Goal: Task Accomplishment & Management: Manage account settings

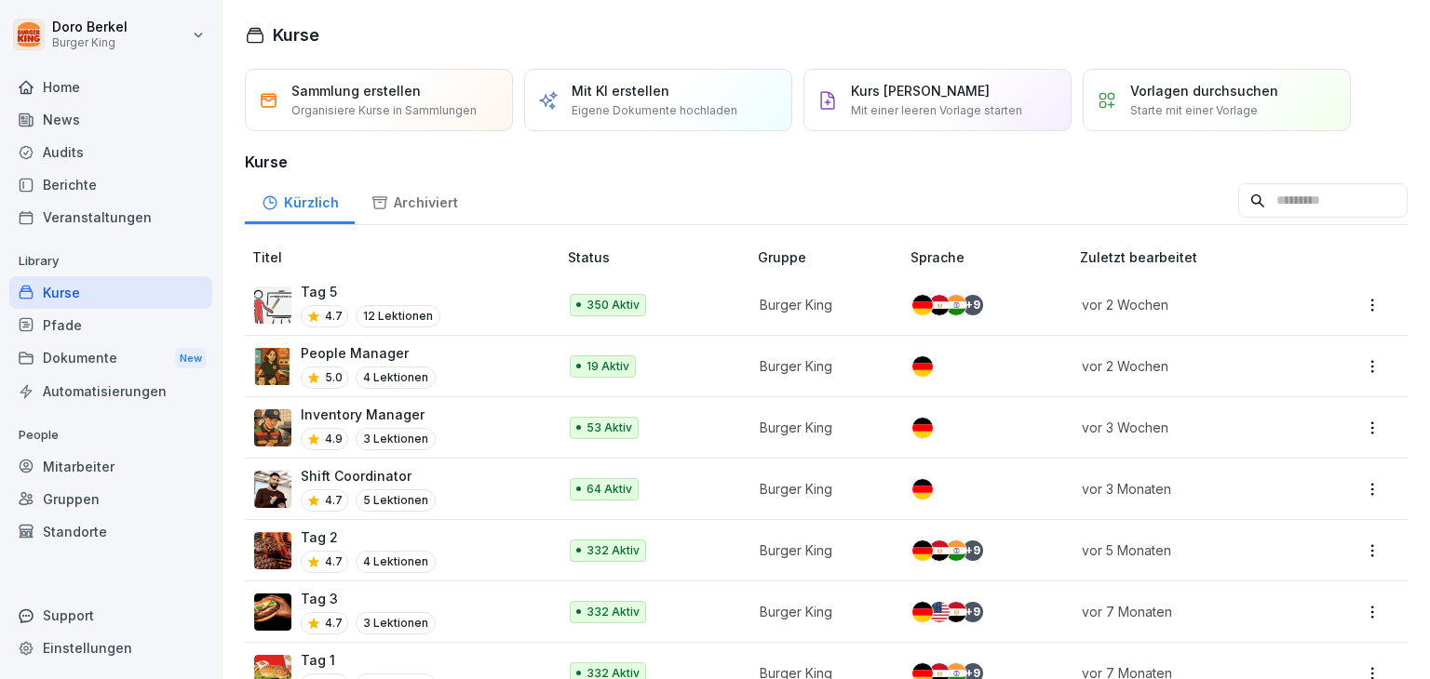
click at [77, 462] on div "Mitarbeiter" at bounding box center [110, 466] width 203 height 33
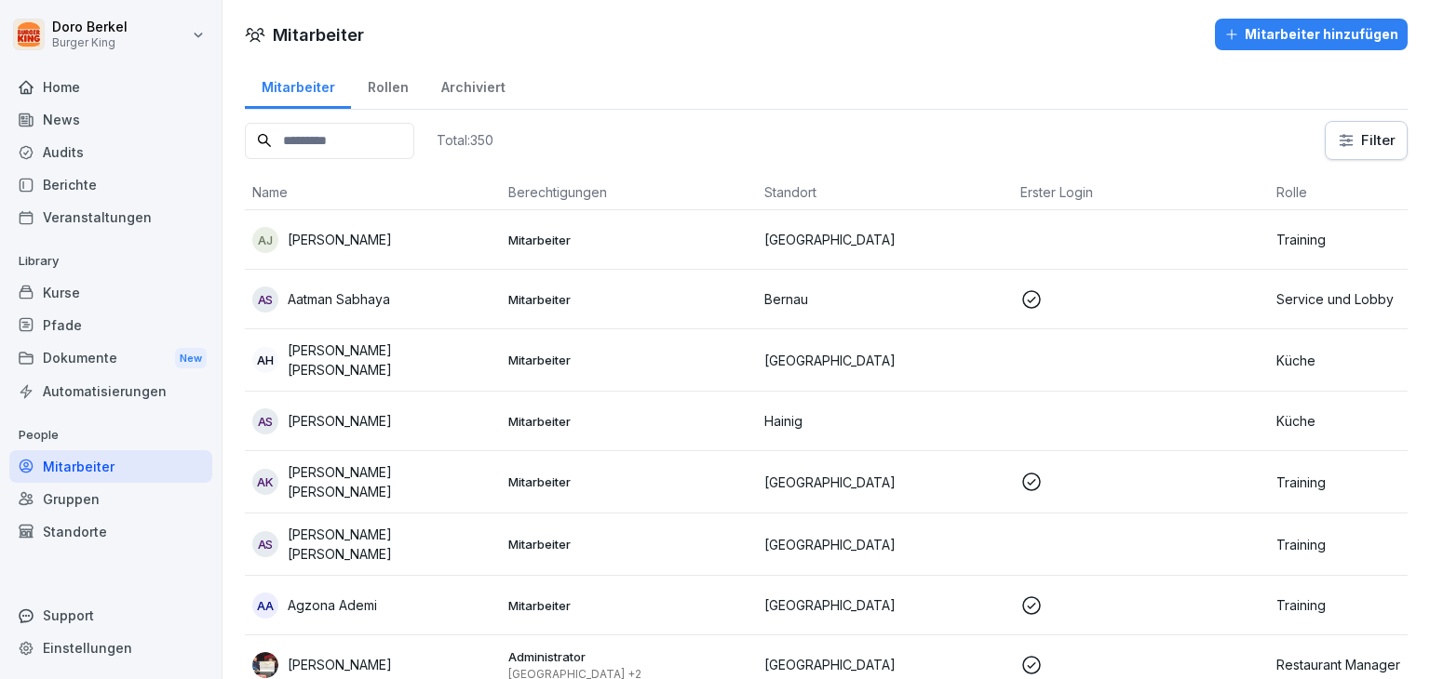
click at [329, 142] on input at bounding box center [329, 141] width 169 height 36
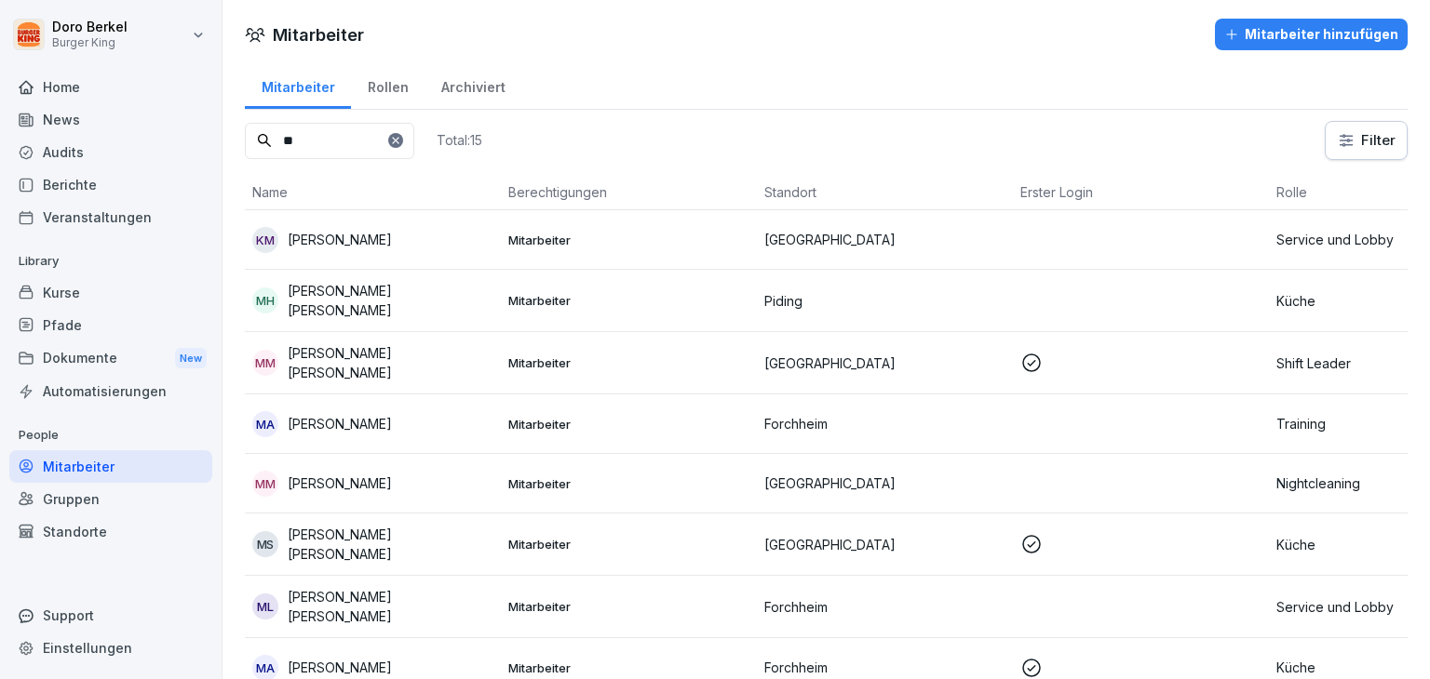
type input "*"
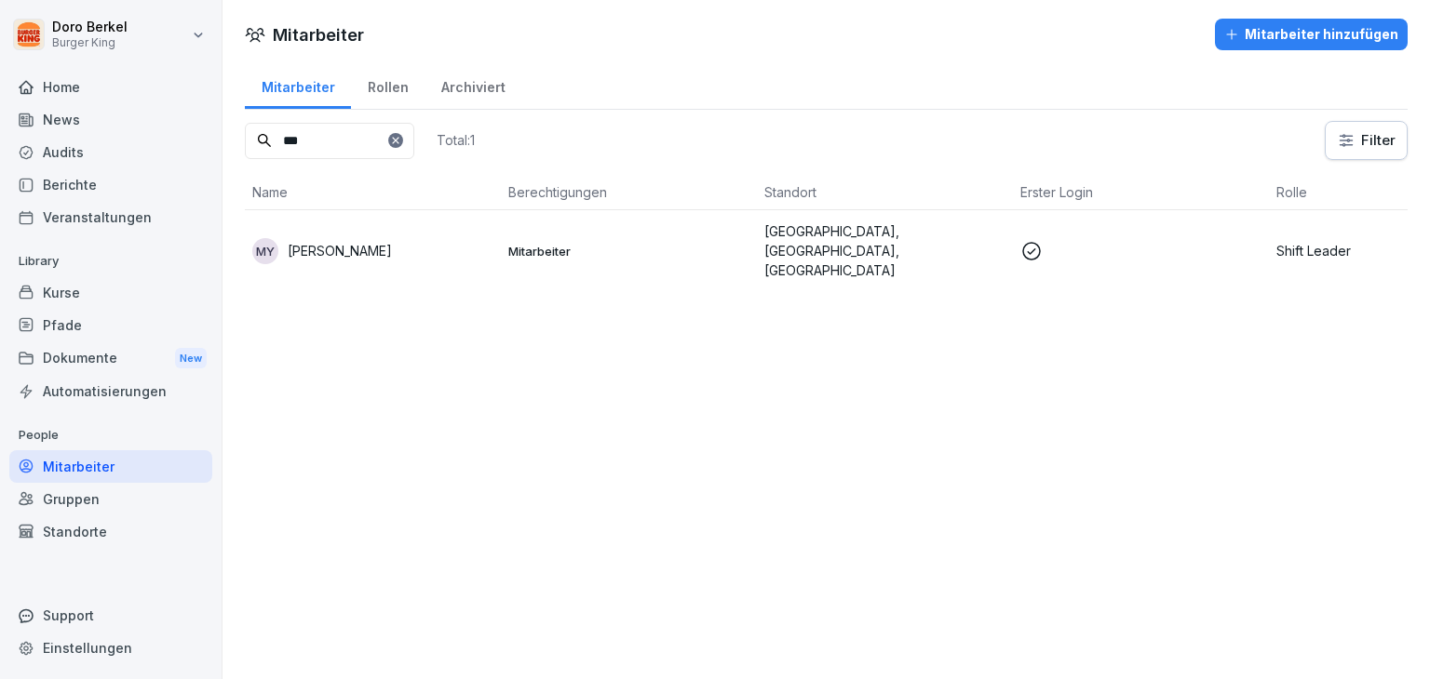
type input "***"
click at [850, 244] on p "Gremsdorf, Mainfrankenpark, Geiselwind" at bounding box center [884, 251] width 241 height 59
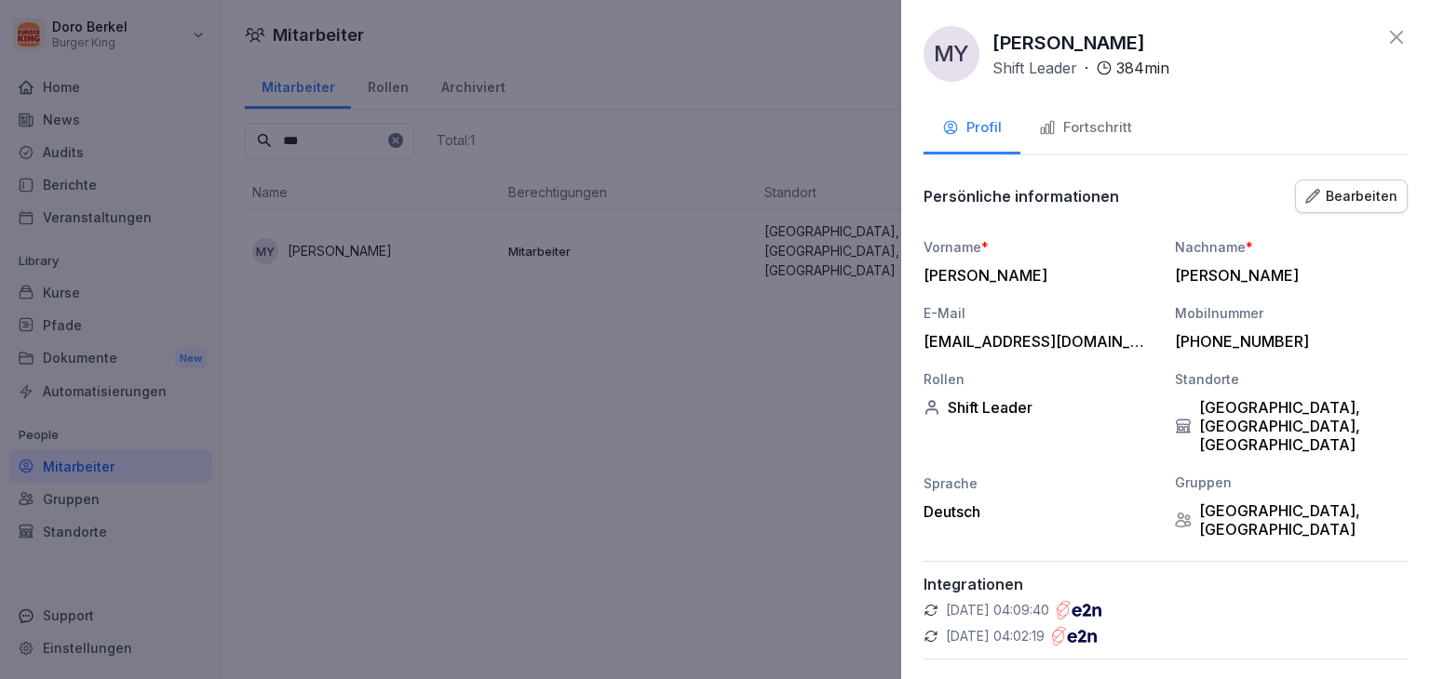
click at [1333, 197] on div "Bearbeiten" at bounding box center [1351, 196] width 92 height 20
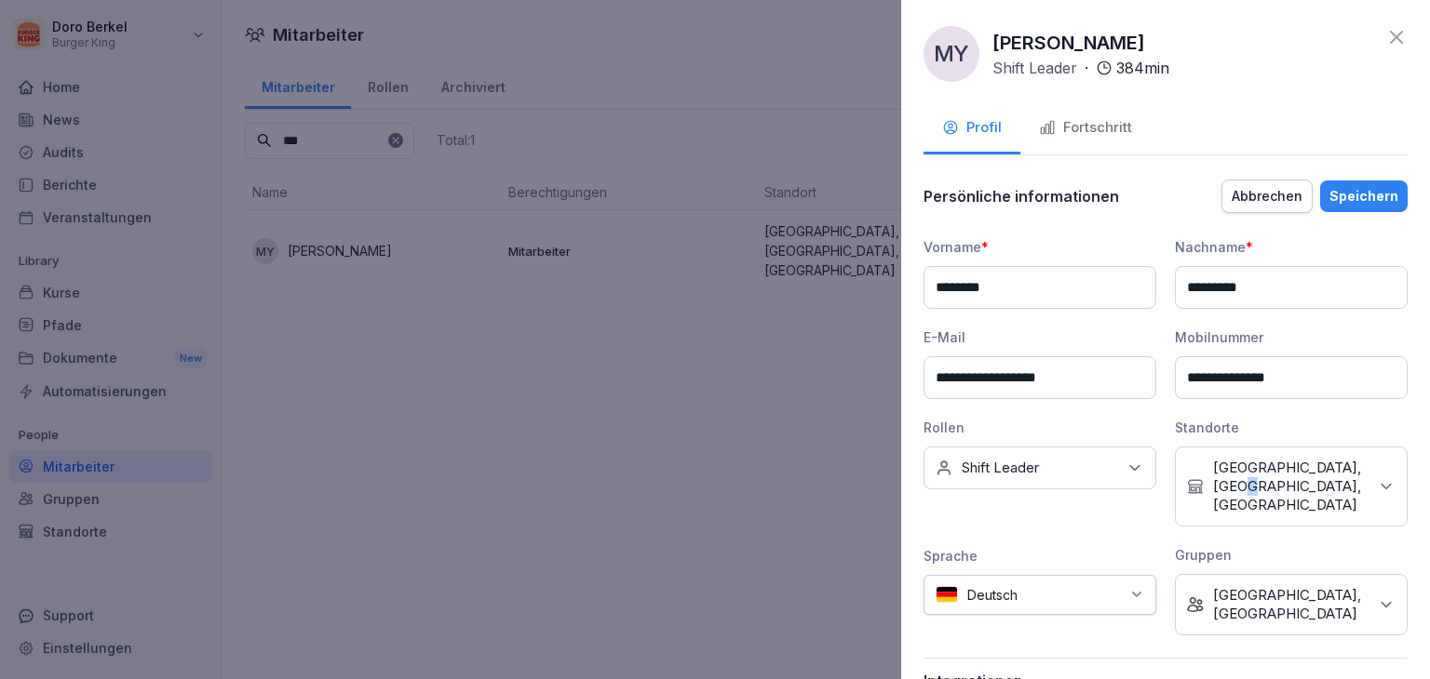
click at [1302, 484] on p "Gremsdorf, Mainfrankenpark, Geiselwind" at bounding box center [1290, 487] width 155 height 56
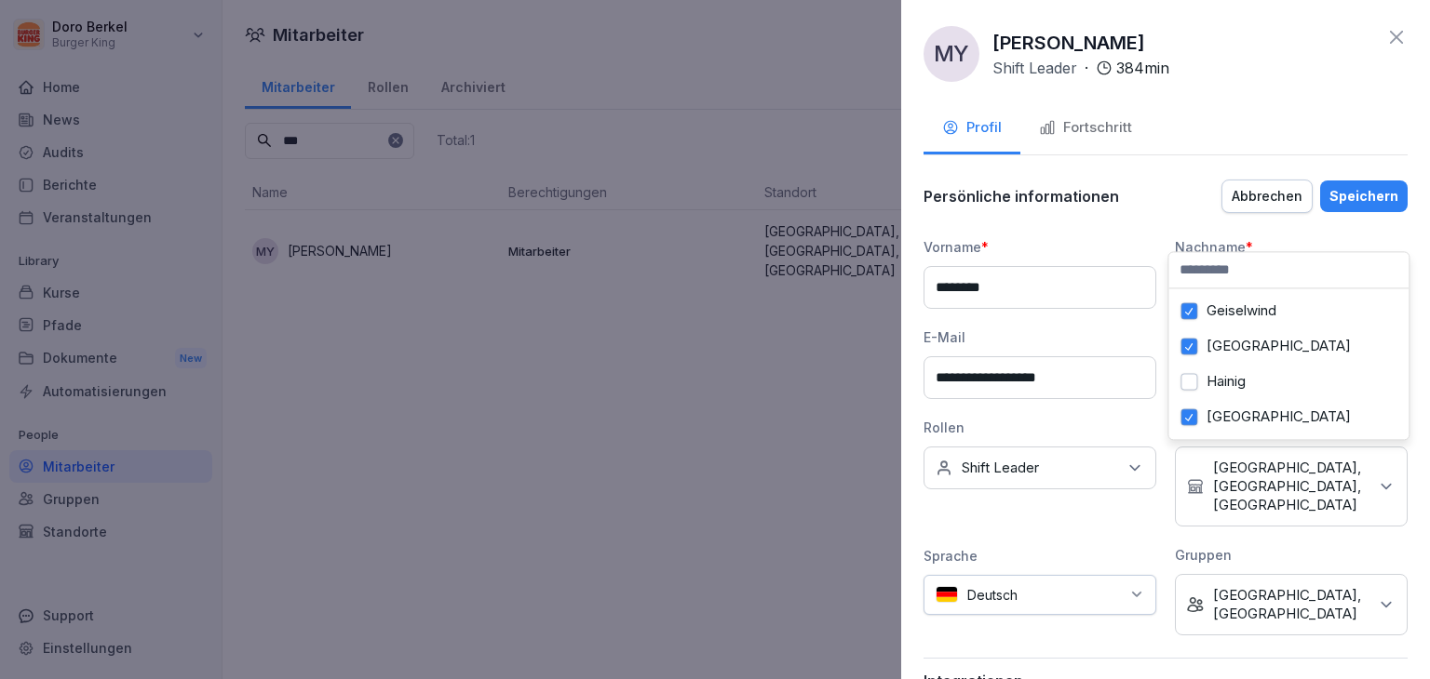
scroll to position [111, 0]
click at [1188, 370] on button "[GEOGRAPHIC_DATA]" at bounding box center [1188, 377] width 17 height 17
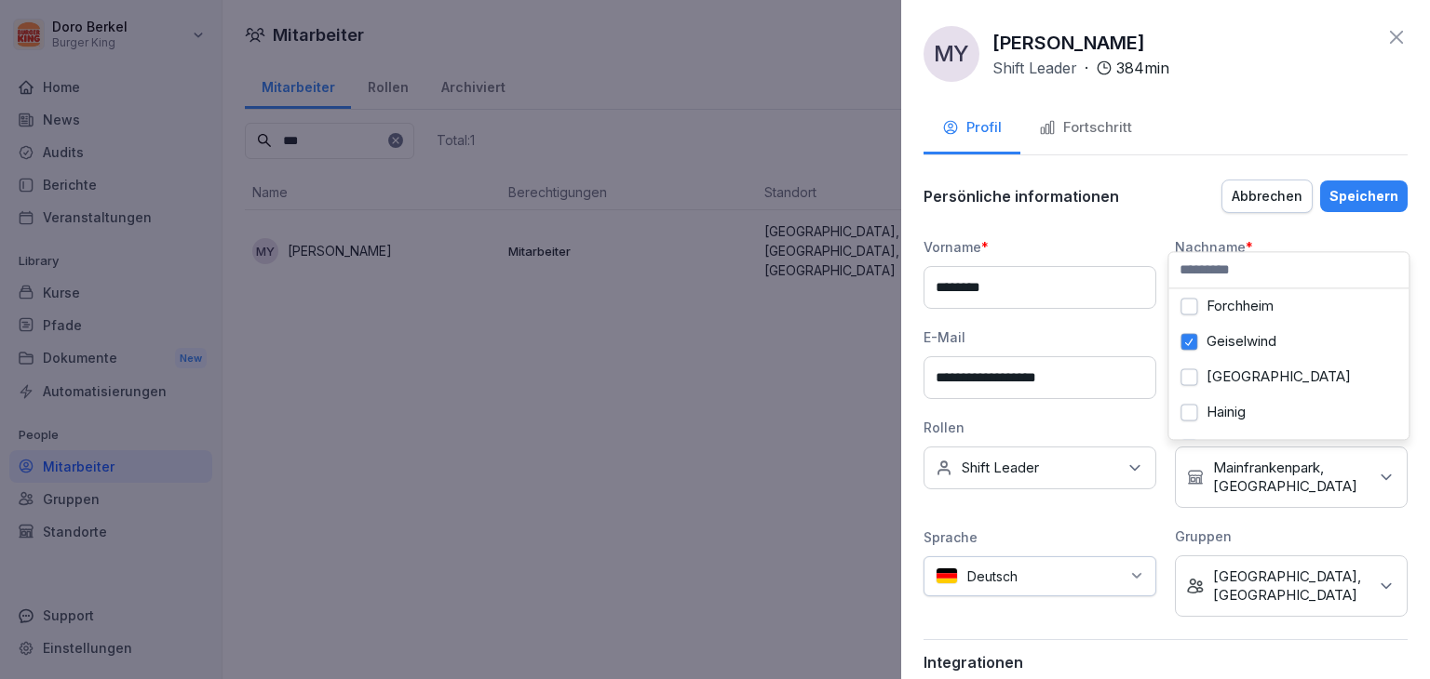
click at [1360, 193] on div "Speichern" at bounding box center [1363, 196] width 69 height 20
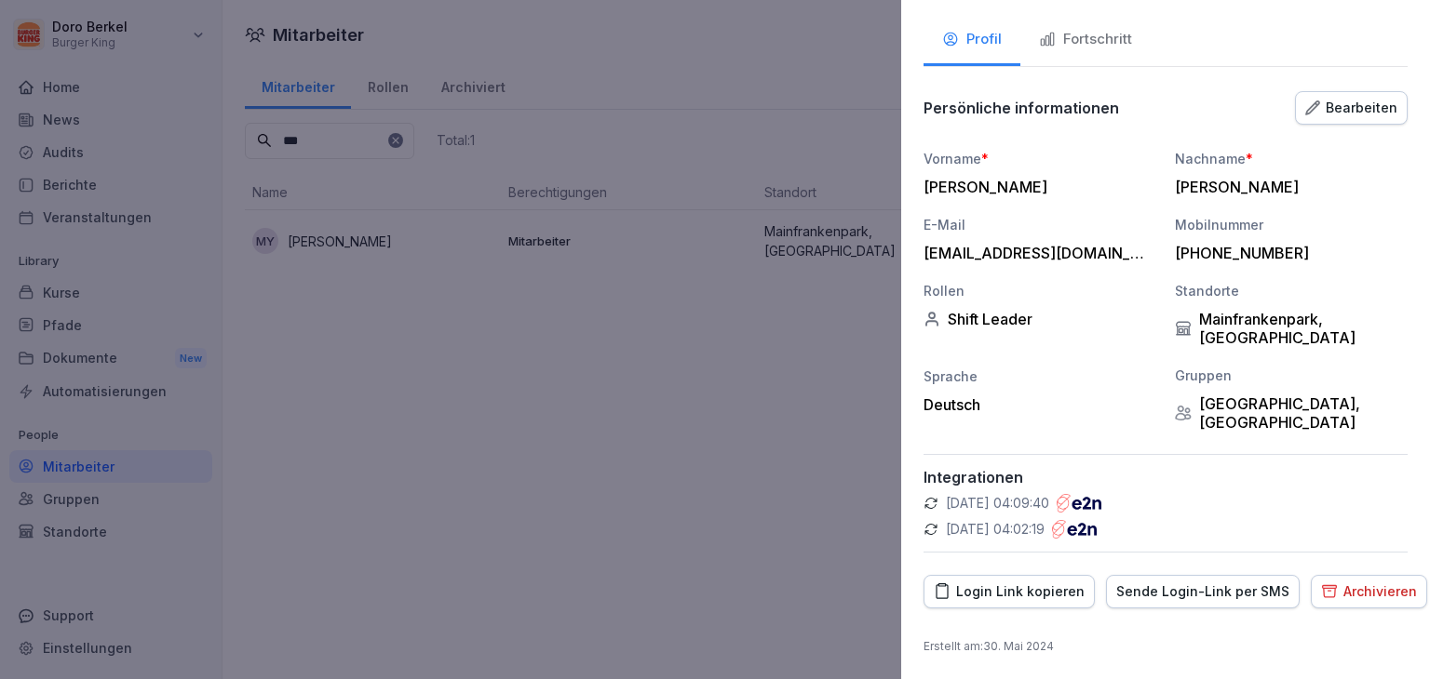
scroll to position [0, 0]
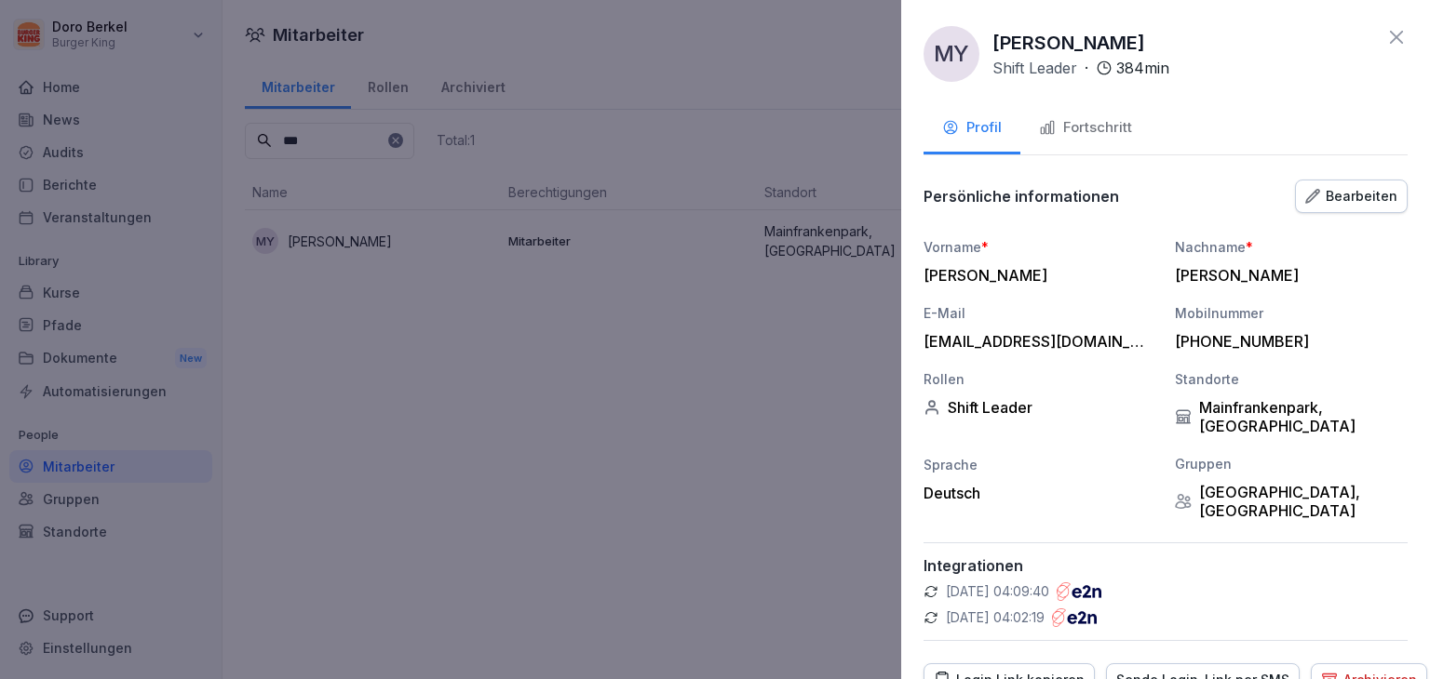
click at [1385, 36] on icon at bounding box center [1396, 37] width 22 height 22
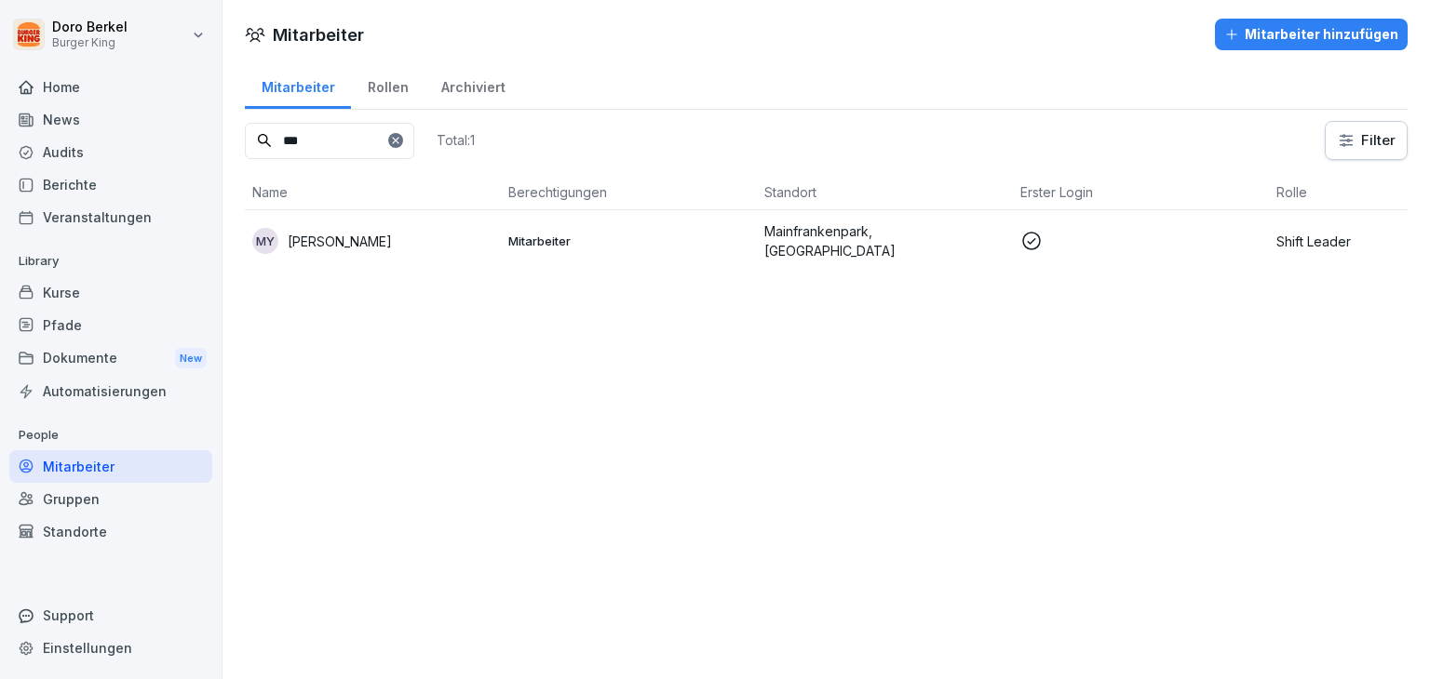
click at [355, 239] on p "[PERSON_NAME]" at bounding box center [340, 242] width 104 height 20
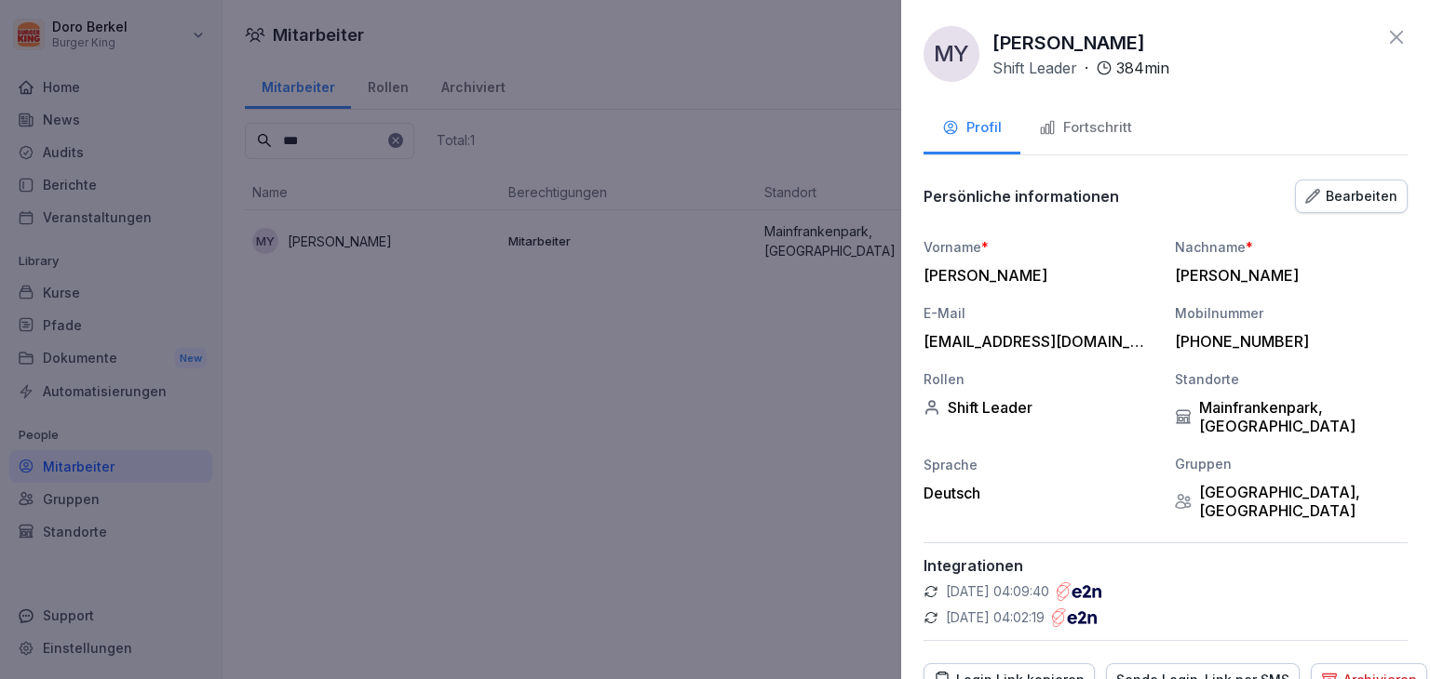
click at [1062, 128] on div "Fortschritt" at bounding box center [1085, 127] width 93 height 21
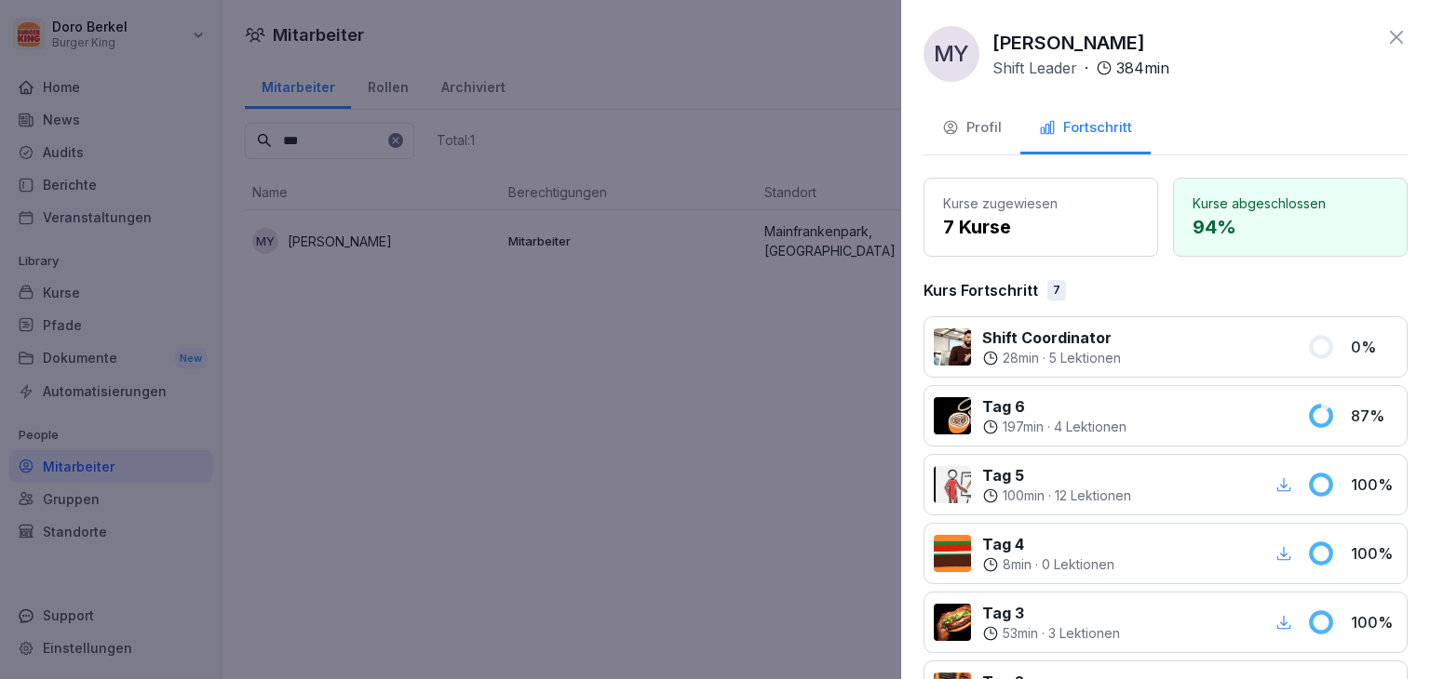
click at [974, 128] on div "Profil" at bounding box center [972, 127] width 60 height 21
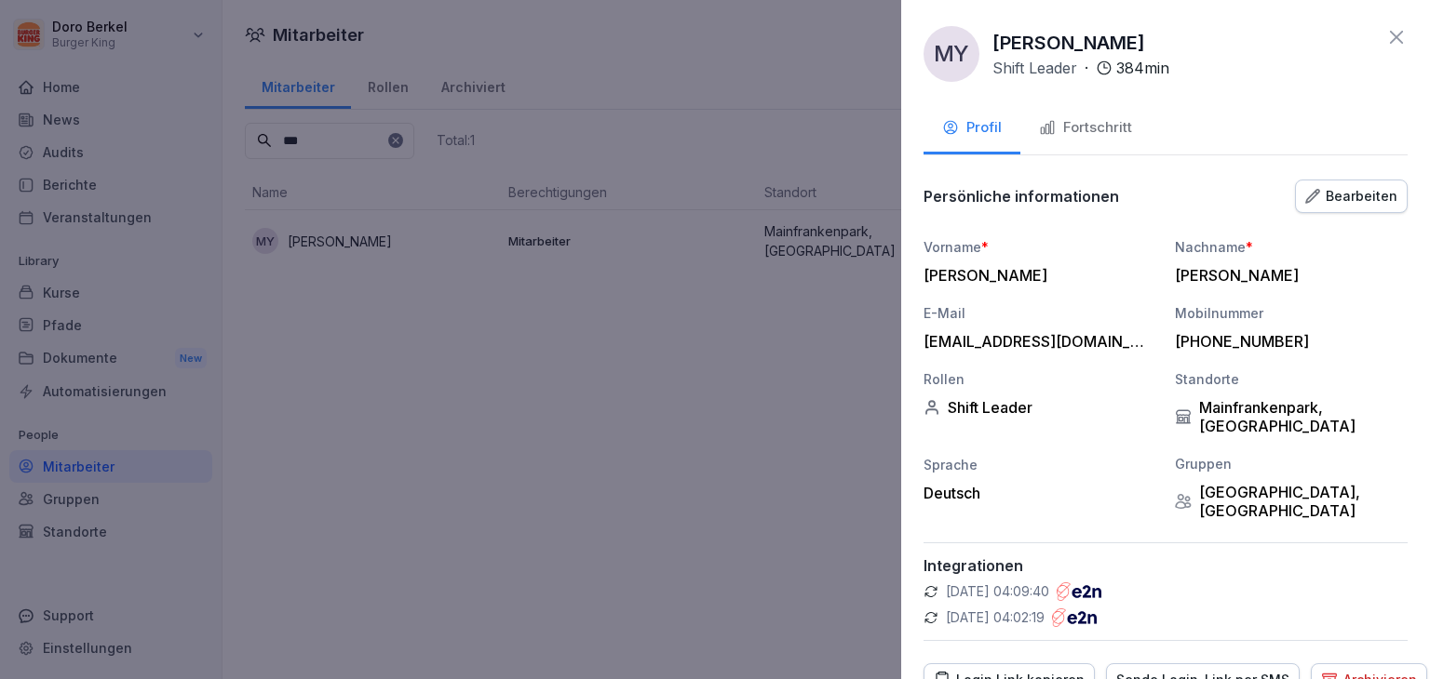
click at [1390, 38] on icon at bounding box center [1396, 37] width 13 height 13
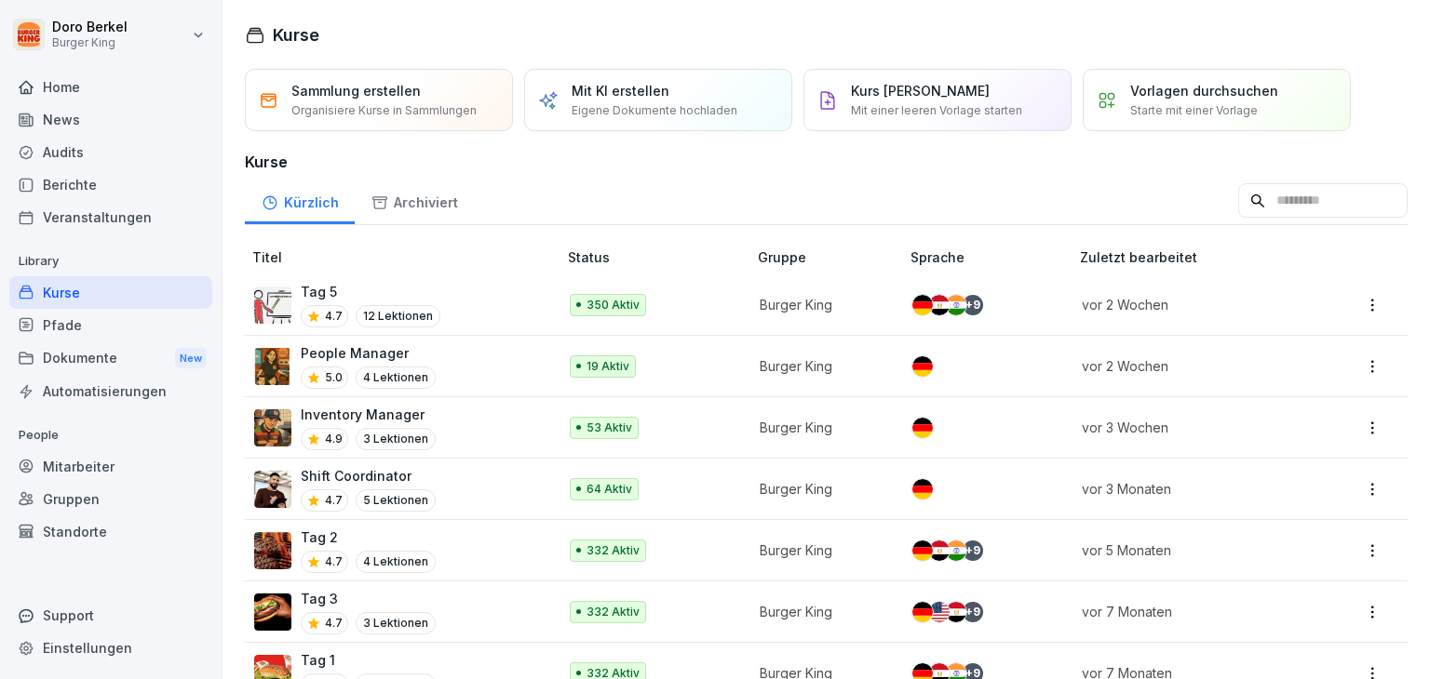
drag, startPoint x: 77, startPoint y: 465, endPoint x: 95, endPoint y: 465, distance: 17.7
click at [77, 465] on div "Mitarbeiter" at bounding box center [110, 466] width 203 height 33
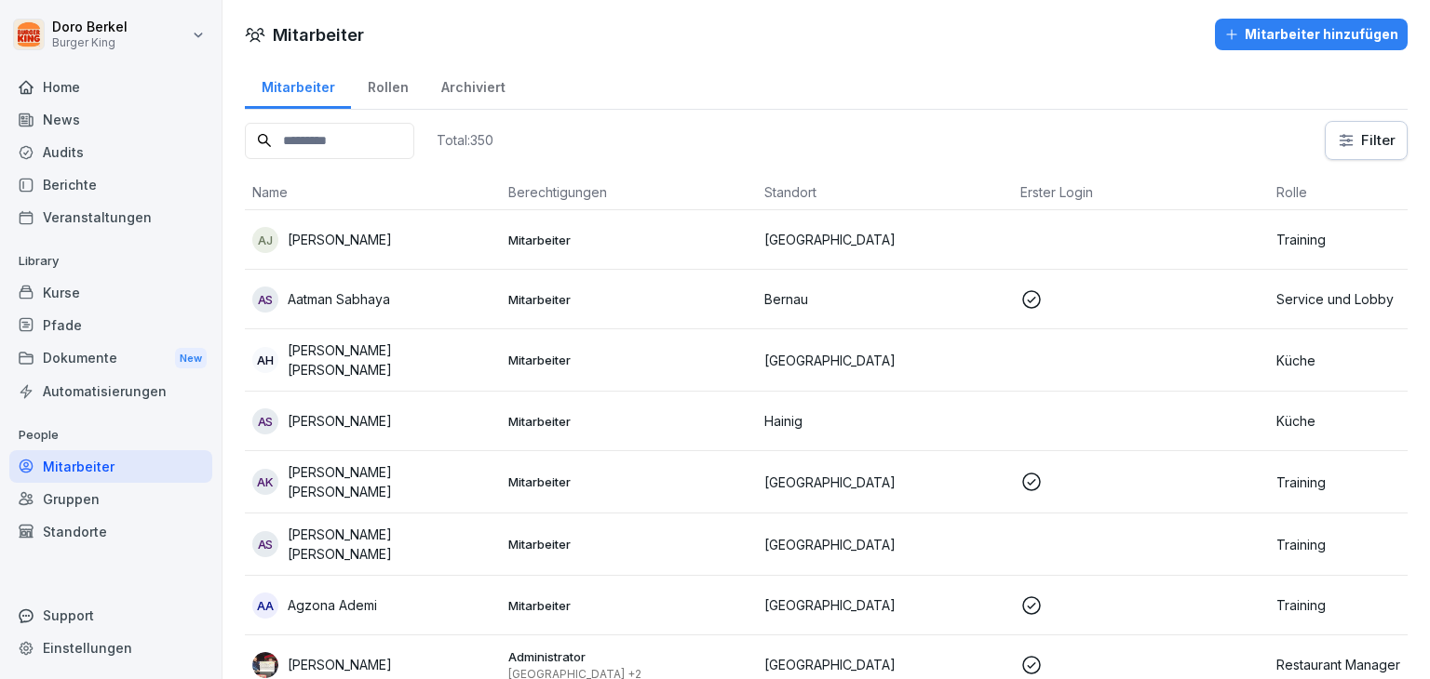
click at [322, 135] on input at bounding box center [329, 141] width 169 height 36
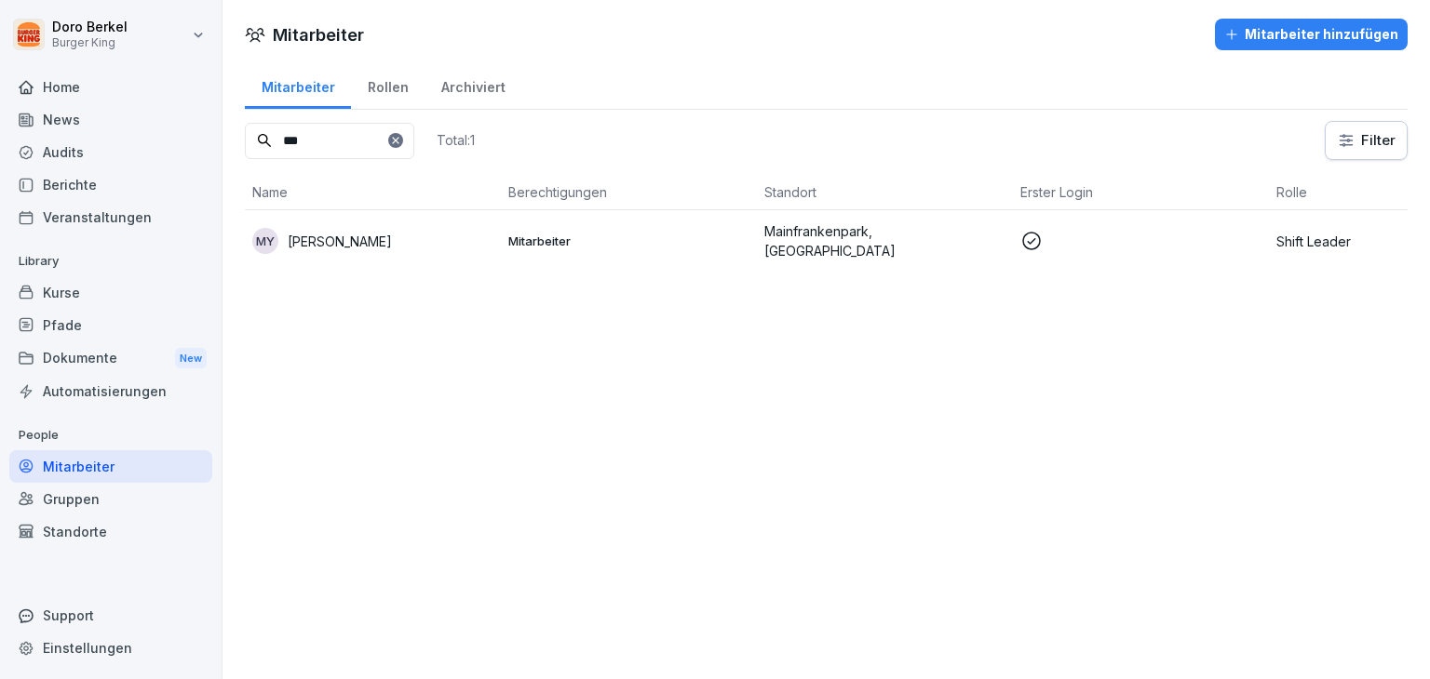
type input "***"
click at [94, 191] on div "Berichte" at bounding box center [110, 184] width 203 height 33
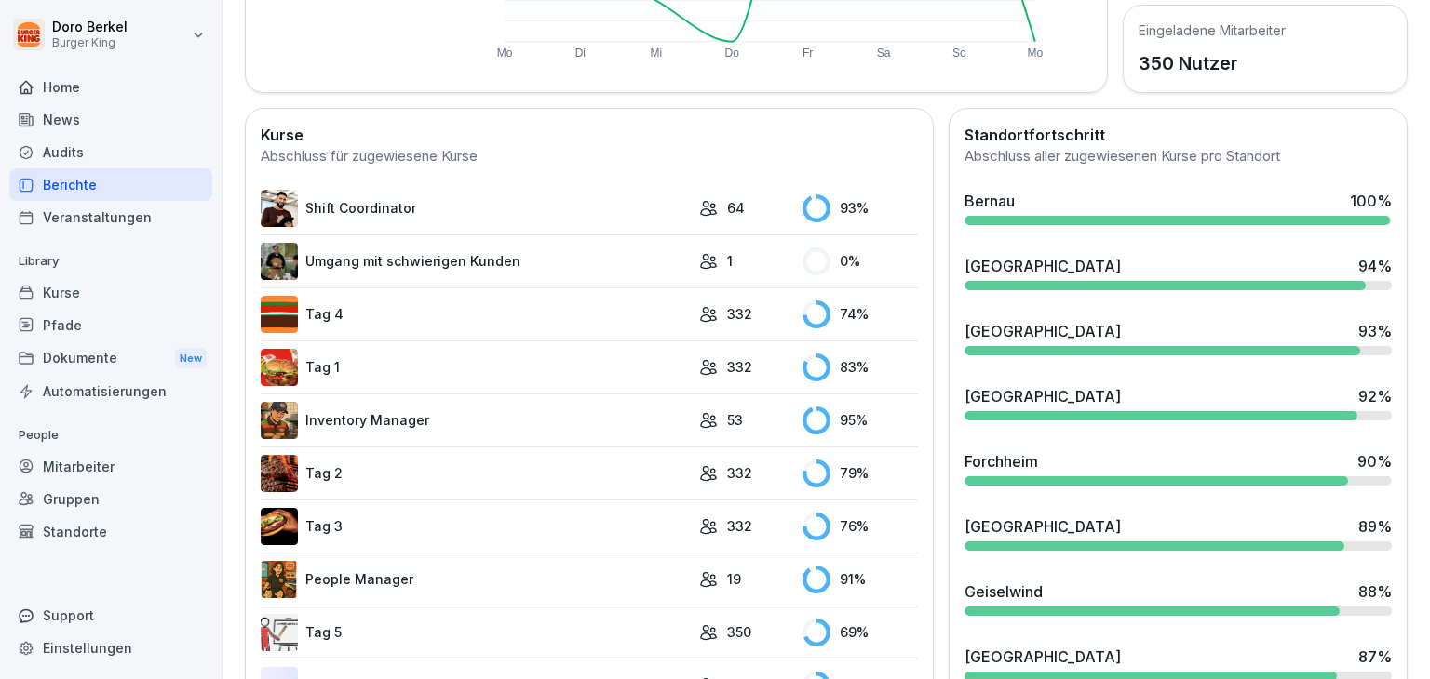
scroll to position [465, 0]
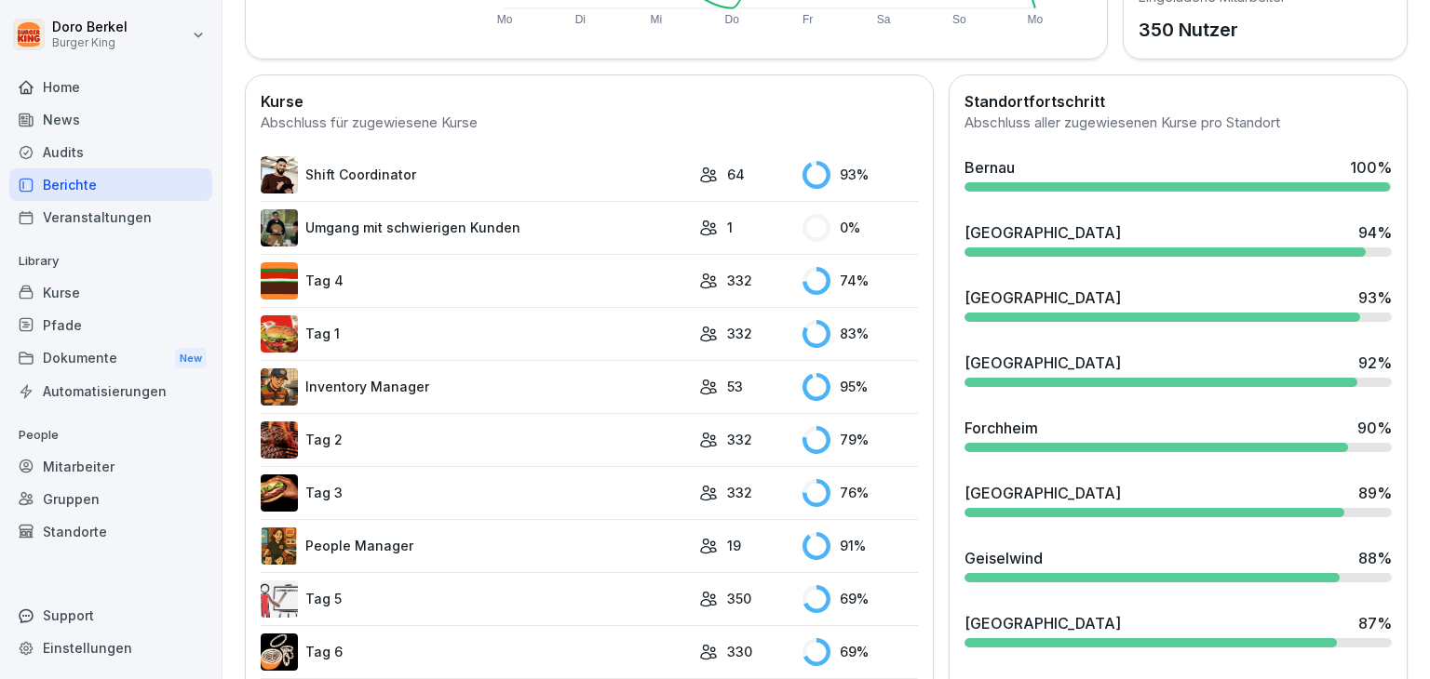
click at [1002, 302] on div "[GEOGRAPHIC_DATA]" at bounding box center [1042, 298] width 156 height 22
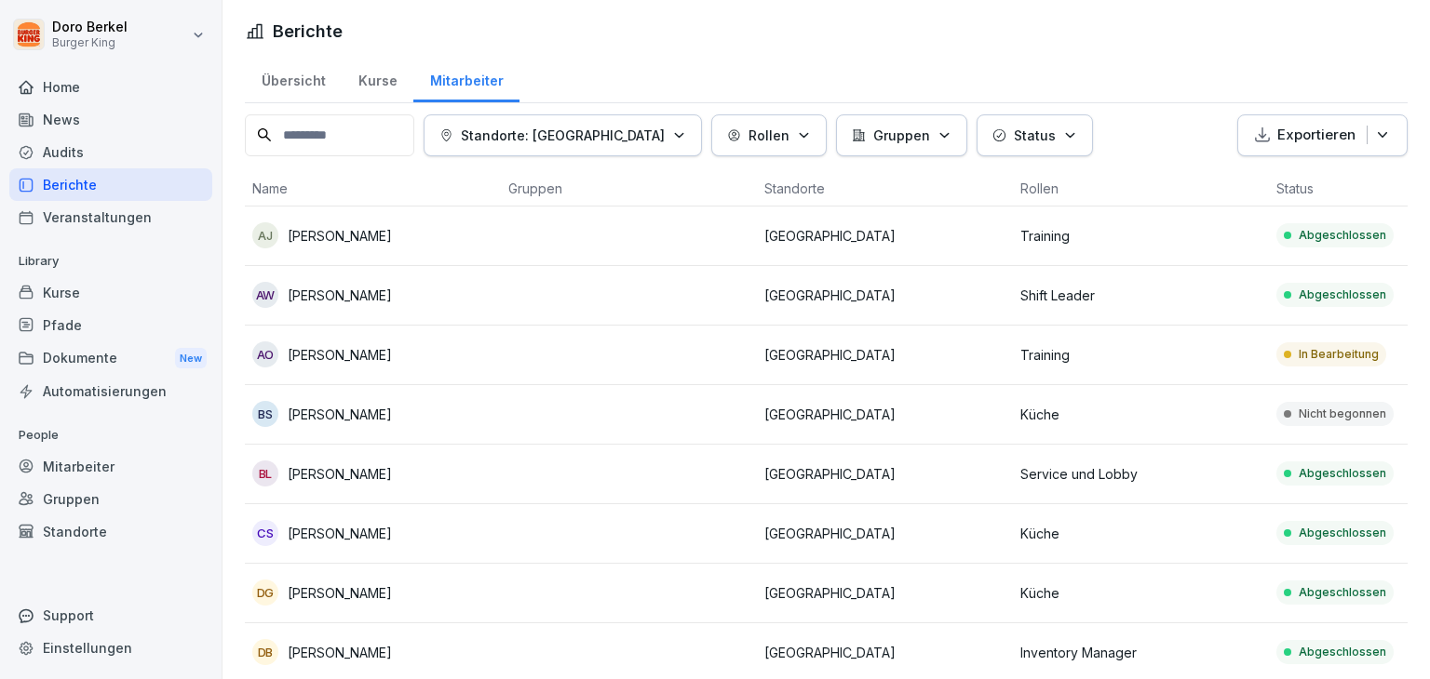
click at [318, 137] on input at bounding box center [329, 135] width 169 height 42
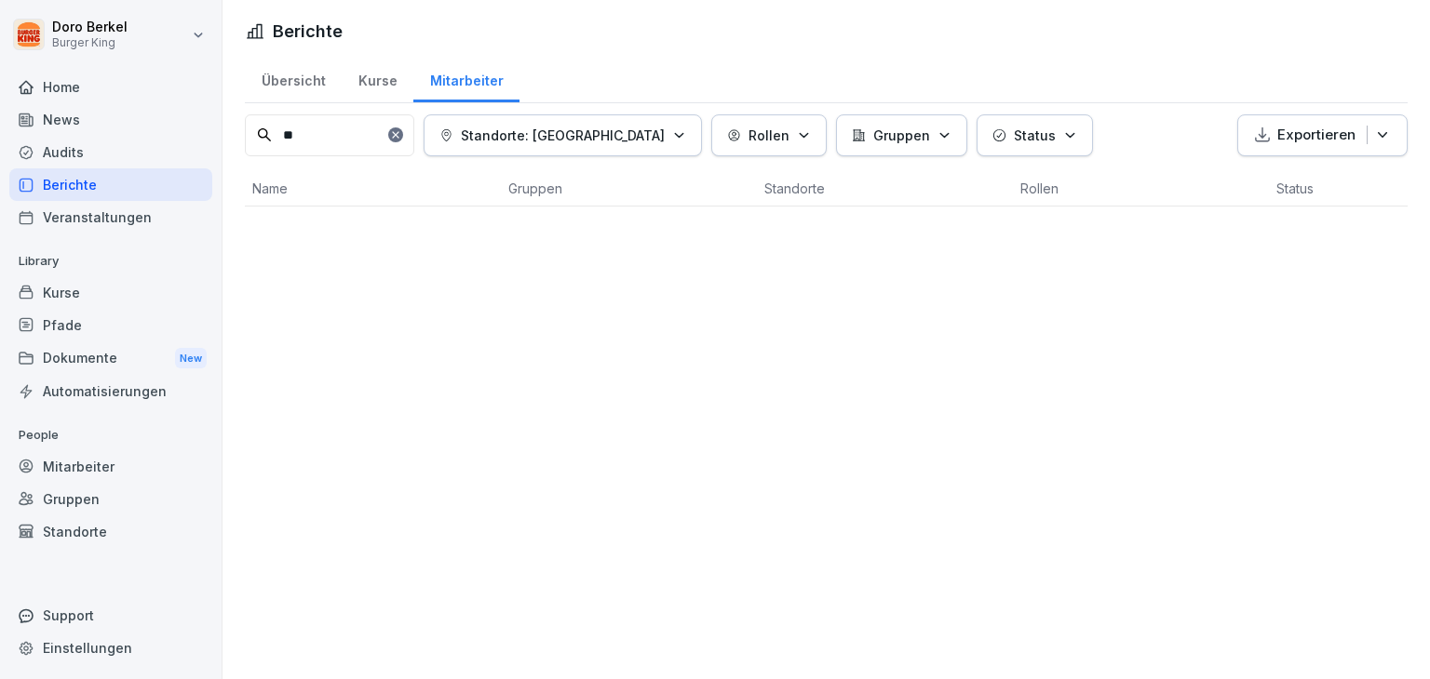
type input "*"
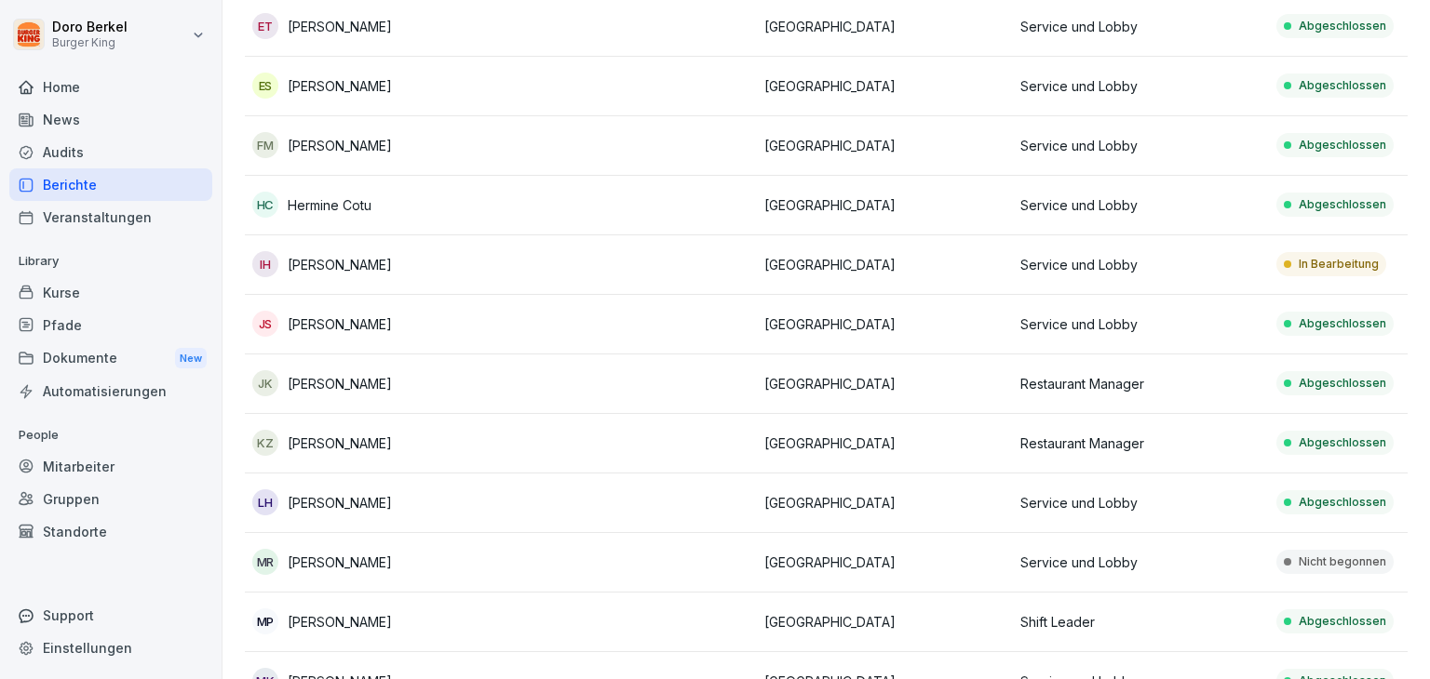
scroll to position [465, 0]
